Goal: Task Accomplishment & Management: Manage account settings

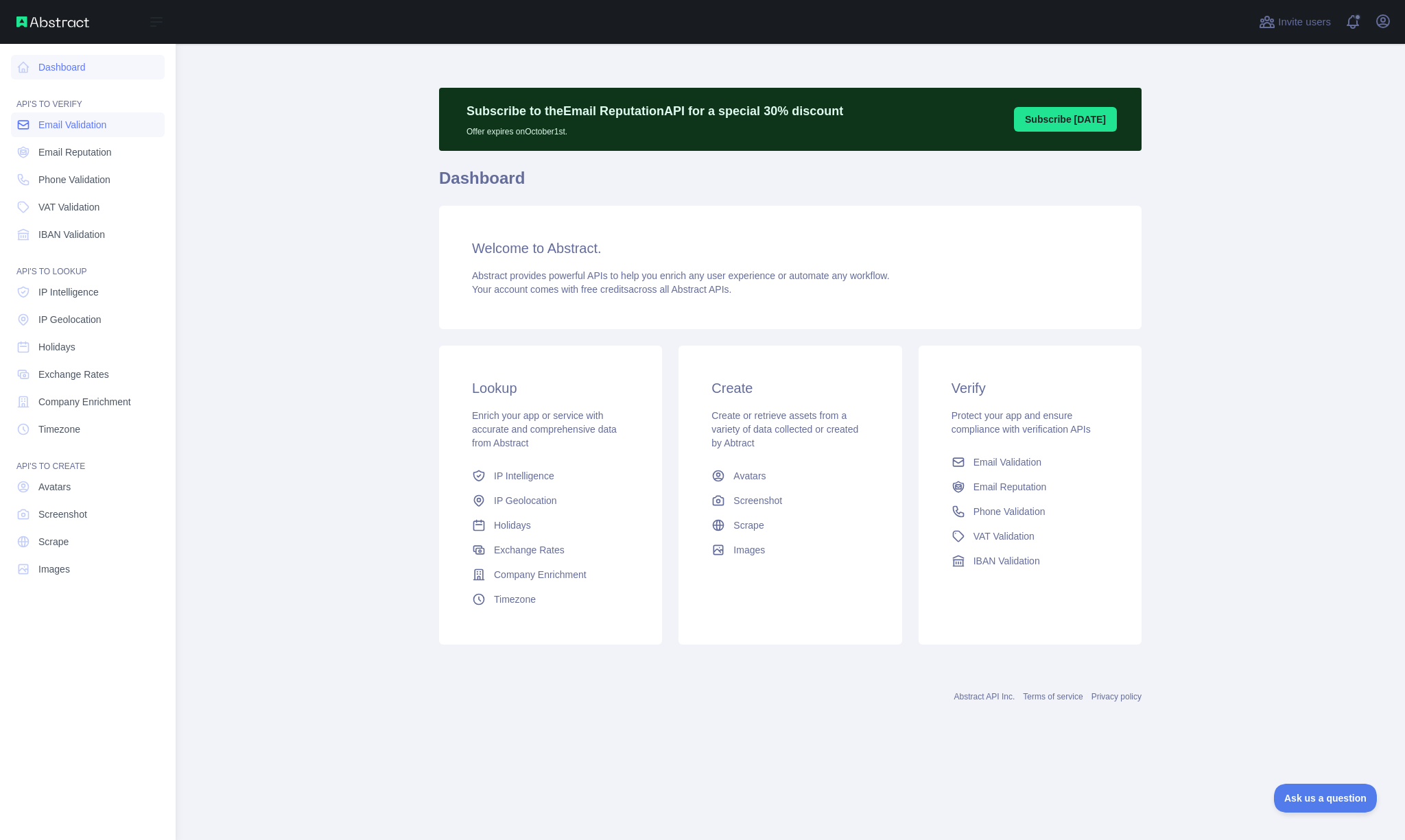
click at [81, 122] on span "Email Validation" at bounding box center [72, 125] width 68 height 14
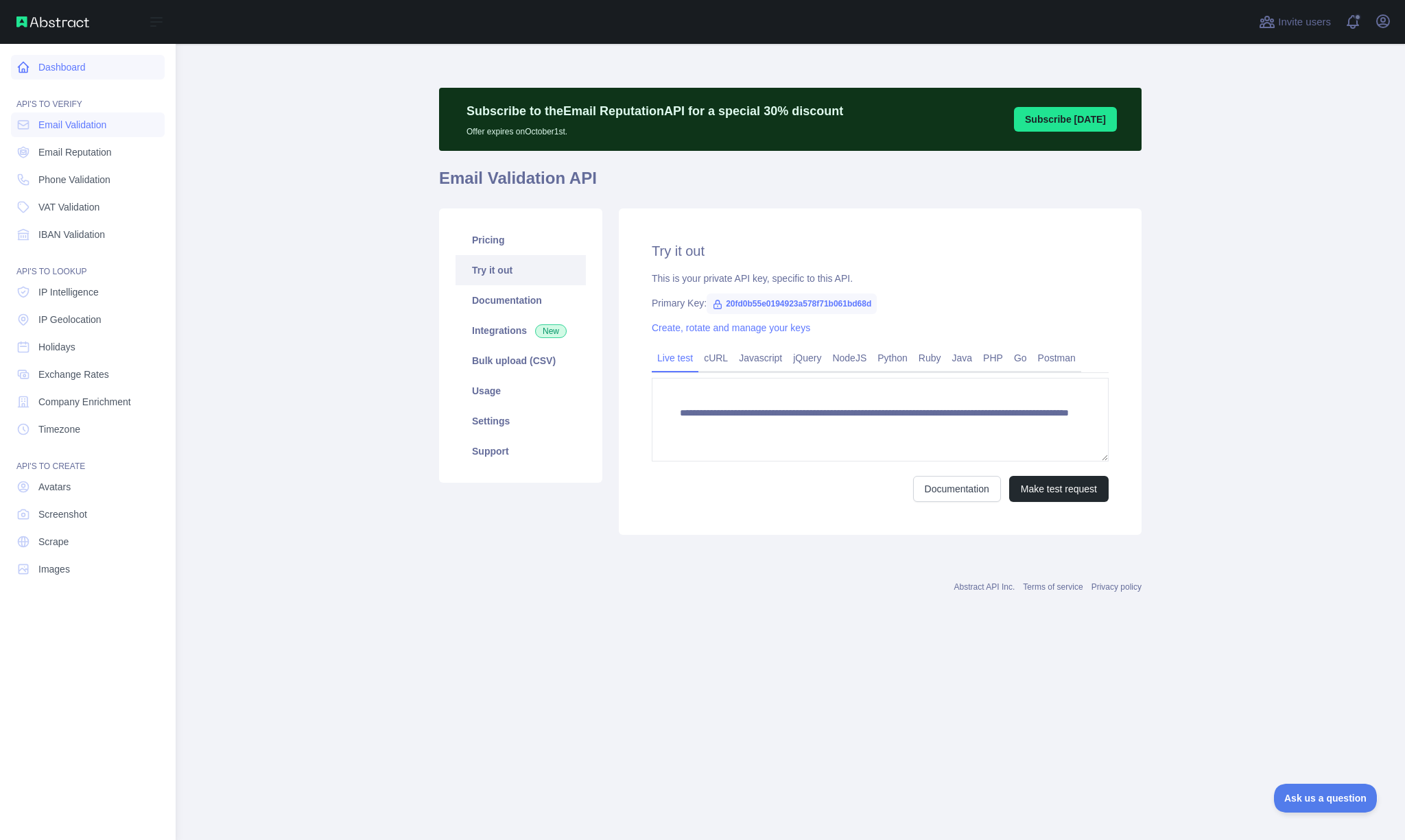
click at [58, 69] on link "Dashboard" at bounding box center [88, 67] width 154 height 25
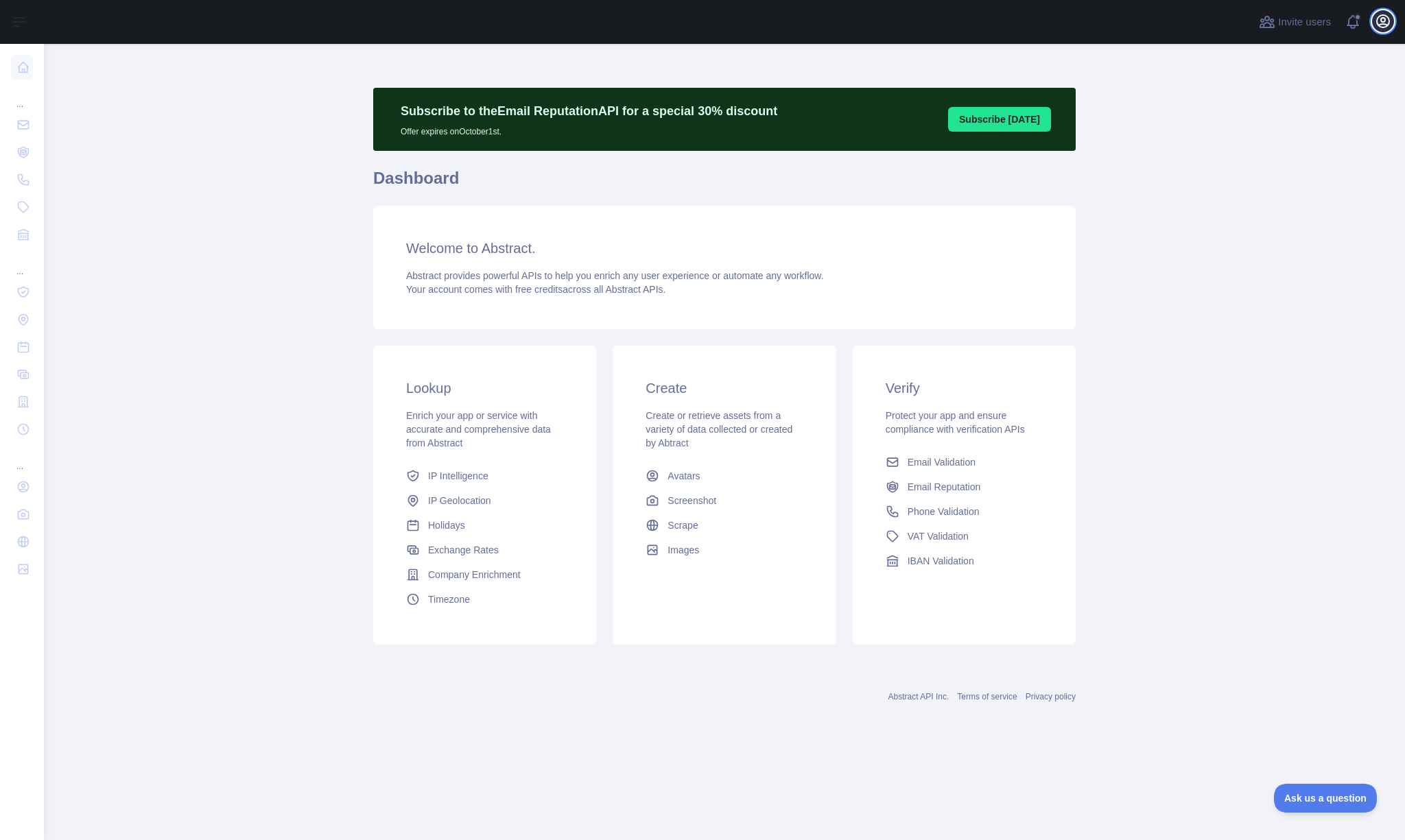
click at [1376, 25] on icon "button" at bounding box center [1383, 21] width 16 height 16
click at [1291, 147] on button "Billing" at bounding box center [1318, 149] width 154 height 25
